Goal: Transaction & Acquisition: Download file/media

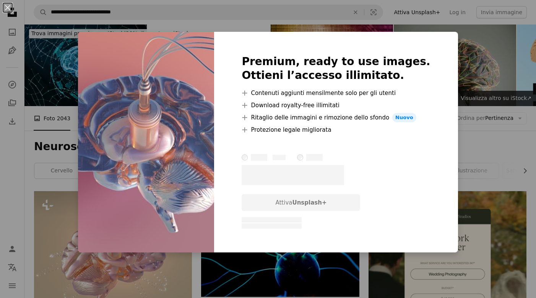
scroll to position [287, 0]
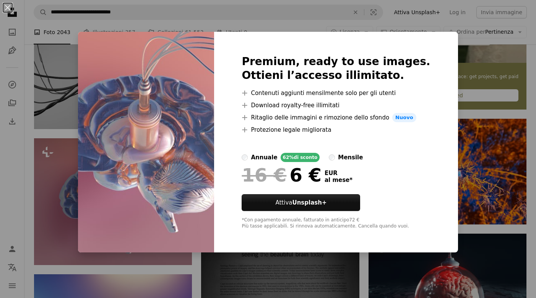
click at [448, 138] on div "An X shape Premium, ready to use images. Ottieni l’accesso illimitato. A plus s…" at bounding box center [268, 149] width 536 height 298
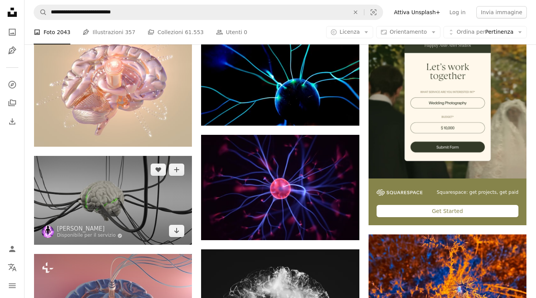
scroll to position [114, 0]
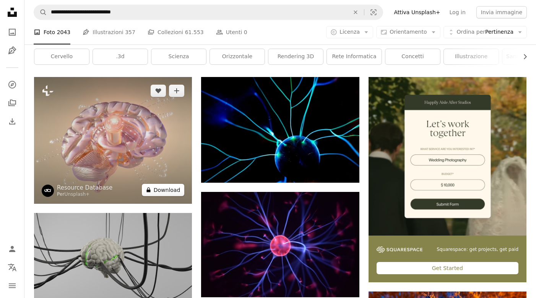
click at [165, 192] on button "A lock Download" at bounding box center [163, 190] width 43 height 12
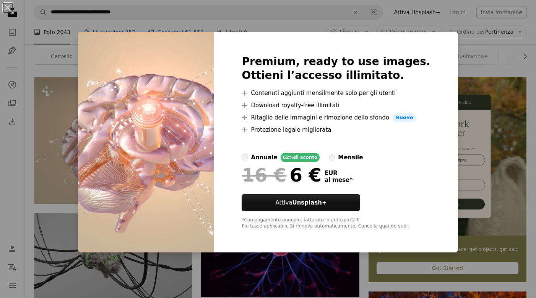
click at [484, 167] on div "An X shape Premium, ready to use images. Ottieni l’accesso illimitato. A plus s…" at bounding box center [268, 149] width 536 height 298
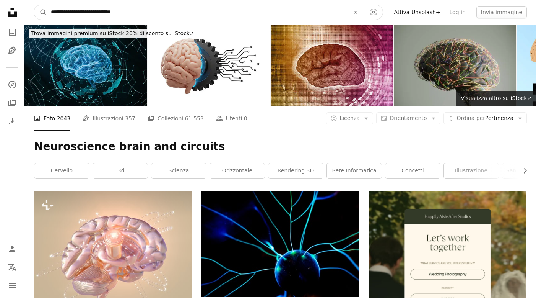
click at [139, 16] on input "**********" at bounding box center [197, 12] width 300 height 15
click at [41, 12] on button "A magnifying glass" at bounding box center [40, 12] width 13 height 15
click at [232, 13] on input "**********" at bounding box center [197, 12] width 300 height 15
click at [41, 12] on button "A magnifying glass" at bounding box center [40, 12] width 13 height 15
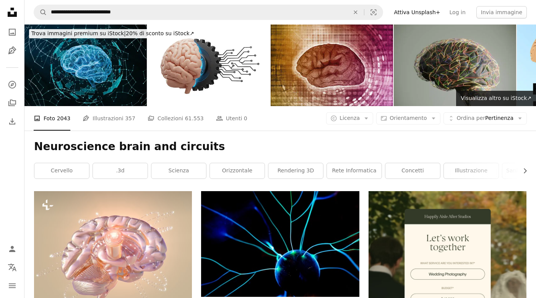
click at [11, 16] on icon at bounding box center [12, 12] width 9 height 9
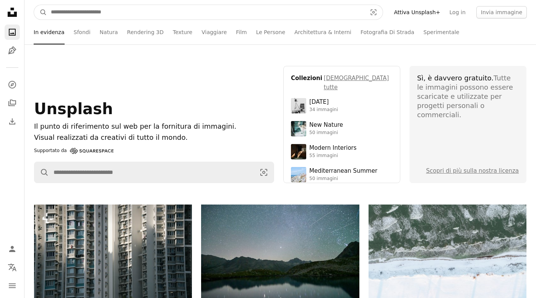
click at [246, 16] on input "Trova visual in tutto il sito" at bounding box center [206, 12] width 318 height 15
type input "**********"
click at [41, 12] on button "A magnifying glass" at bounding box center [40, 12] width 13 height 15
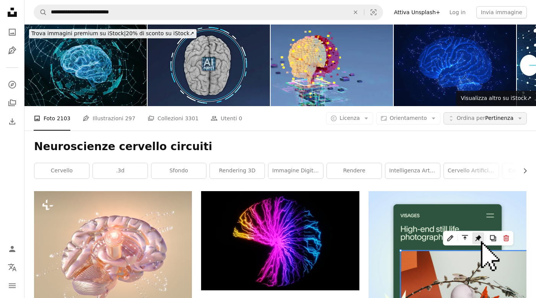
click at [508, 117] on span "Ordina per Pertinenza" at bounding box center [485, 118] width 57 height 8
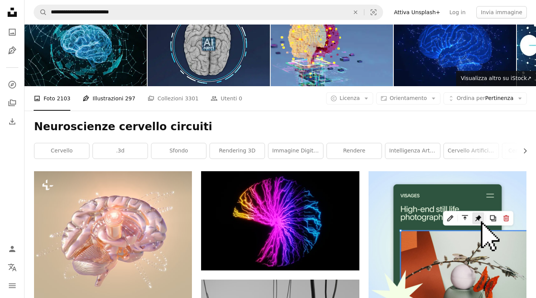
scroll to position [20, 0]
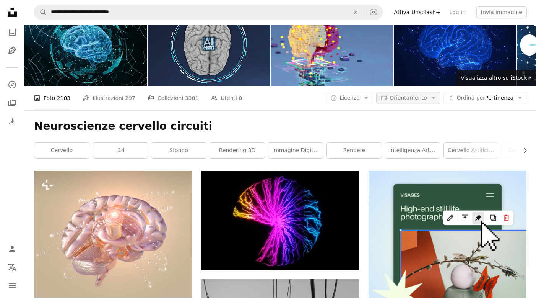
click at [433, 96] on icon "Arrow down" at bounding box center [433, 97] width 7 height 7
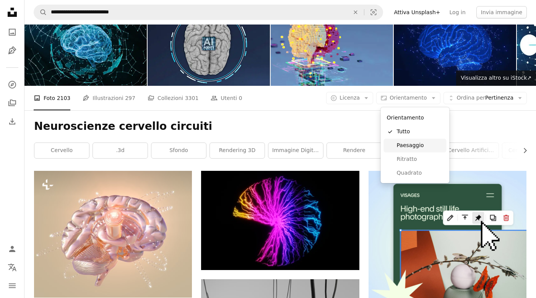
click at [413, 146] on span "Paesaggio" at bounding box center [420, 146] width 47 height 8
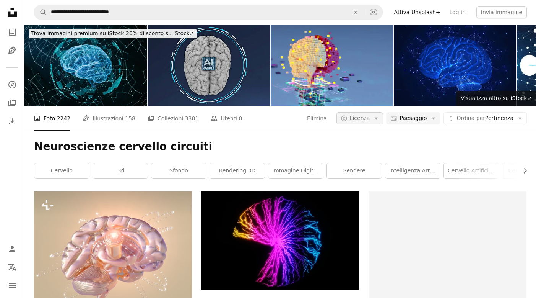
click at [375, 116] on button "A copyright icon © Licenza Arrow down" at bounding box center [360, 118] width 47 height 12
click at [364, 180] on span "Gratuita" at bounding box center [379, 180] width 47 height 8
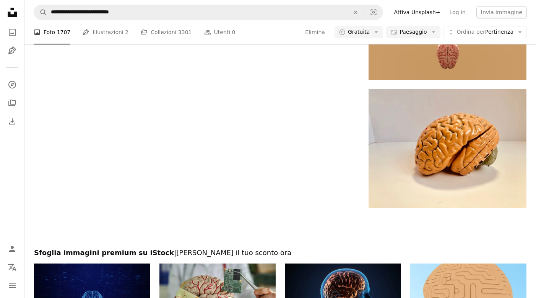
scroll to position [971, 0]
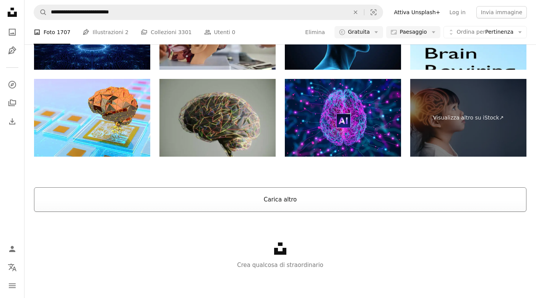
click at [329, 198] on button "Carica altro" at bounding box center [280, 199] width 493 height 24
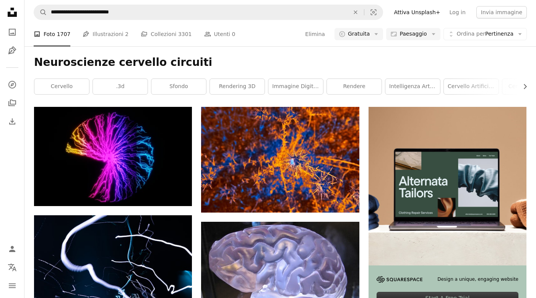
scroll to position [99, 0]
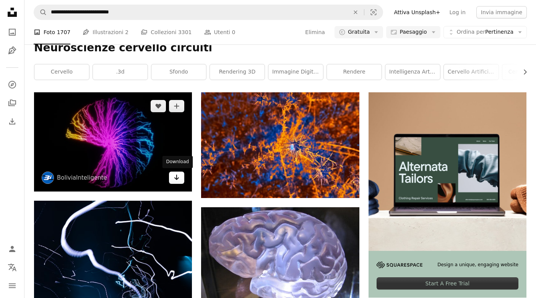
click at [178, 178] on icon "Download" at bounding box center [176, 176] width 5 height 5
